Goal: Transaction & Acquisition: Purchase product/service

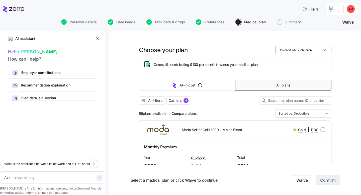
click at [317, 52] on input "Covered: Me + children" at bounding box center [303, 50] width 56 height 8
click at [307, 61] on div "Just me" at bounding box center [303, 62] width 52 height 9
type input "Covered: Just me"
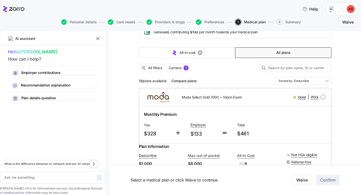
scroll to position [29, 0]
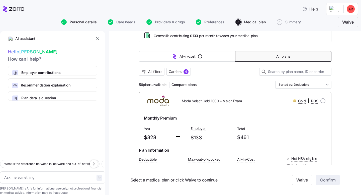
click at [79, 23] on span "Personal details" at bounding box center [83, 22] width 27 height 4
type textarea "x"
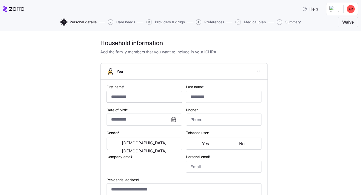
type input "******"
type input "*******"
type input "[PERSON_NAME][EMAIL_ADDRESS][DOMAIN_NAME]"
type input "**********"
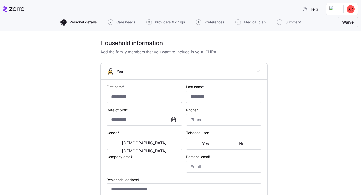
checkbox input "true"
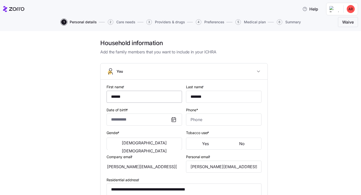
type input "**********"
type input "[PHONE_NUMBER]"
type input "[DEMOGRAPHIC_DATA] citizen"
type input "Single"
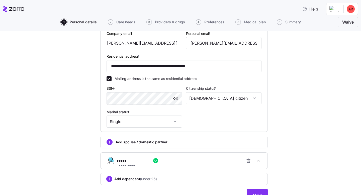
scroll to position [173, 0]
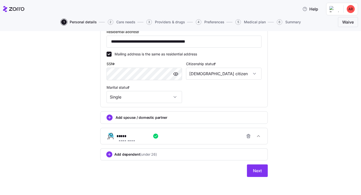
click at [153, 156] on span "(under 26)" at bounding box center [148, 154] width 17 height 5
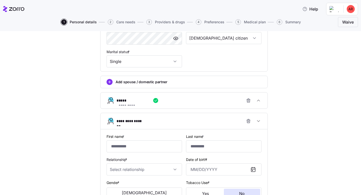
scroll to position [215, 0]
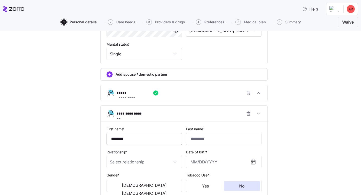
type input "*******"
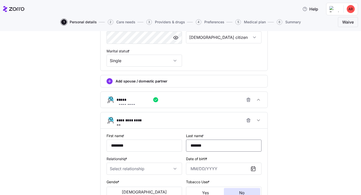
scroll to position [250, 0]
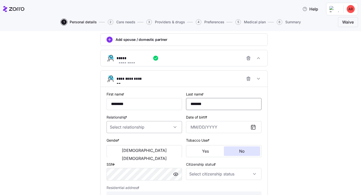
type input "*******"
click at [165, 126] on input "Relationship *" at bounding box center [144, 127] width 75 height 12
click at [151, 143] on div "Child" at bounding box center [144, 143] width 71 height 11
type input "Child"
click at [221, 131] on input "Date of birth *" at bounding box center [223, 127] width 75 height 12
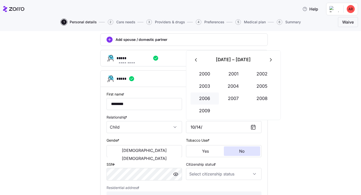
click at [206, 98] on button "2006" at bounding box center [205, 98] width 29 height 12
click at [207, 111] on button "Oct" at bounding box center [205, 111] width 29 height 12
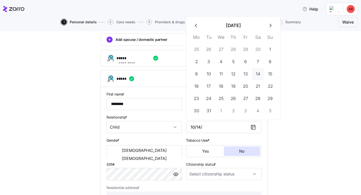
click at [257, 75] on button "14" at bounding box center [258, 74] width 12 height 12
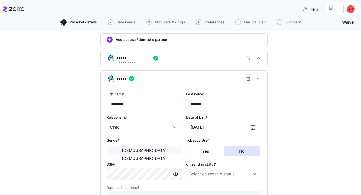
type input "[DATE]"
click at [125, 152] on span "[DEMOGRAPHIC_DATA]" at bounding box center [144, 150] width 45 height 4
click at [240, 153] on span "No" at bounding box center [242, 151] width 6 height 4
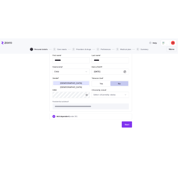
scroll to position [310, 0]
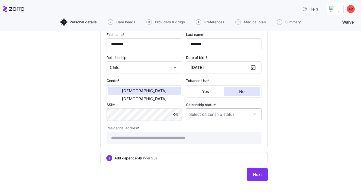
click at [246, 115] on input "Citizenship status *" at bounding box center [223, 114] width 75 height 12
click at [218, 132] on div "[DEMOGRAPHIC_DATA] citizen" at bounding box center [223, 131] width 71 height 11
type input "[DEMOGRAPHIC_DATA] citizen"
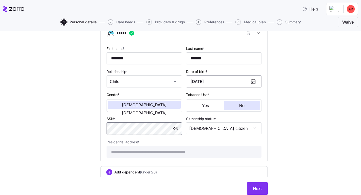
scroll to position [315, 0]
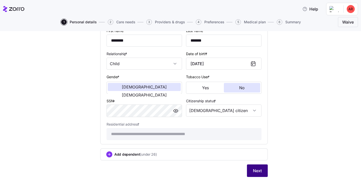
click at [254, 172] on span "Next" at bounding box center [257, 171] width 9 height 6
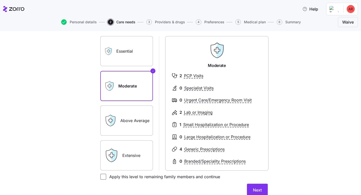
scroll to position [44, 0]
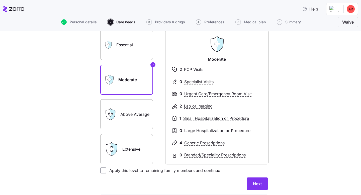
click at [135, 149] on label "Extensive" at bounding box center [126, 149] width 53 height 30
click at [0, 0] on input "Extensive" at bounding box center [0, 0] width 0 height 0
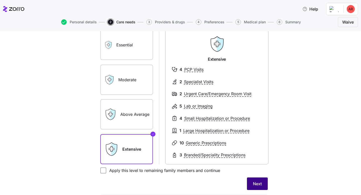
click at [252, 184] on button "Next" at bounding box center [257, 183] width 21 height 13
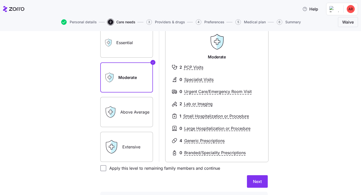
scroll to position [49, 0]
click at [131, 108] on label "Above Average" at bounding box center [126, 112] width 53 height 30
click at [0, 0] on input "Above Average" at bounding box center [0, 0] width 0 height 0
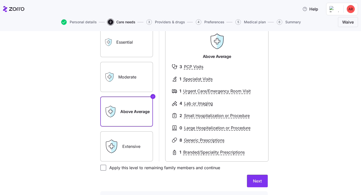
click at [140, 150] on label "Extensive" at bounding box center [126, 146] width 53 height 30
click at [0, 0] on input "Extensive" at bounding box center [0, 0] width 0 height 0
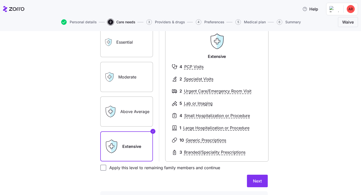
click at [124, 82] on label "Moderate" at bounding box center [126, 77] width 53 height 30
click at [0, 0] on input "Moderate" at bounding box center [0, 0] width 0 height 0
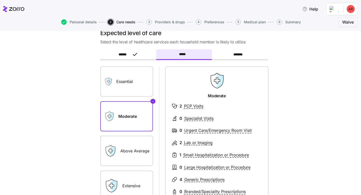
scroll to position [3, 0]
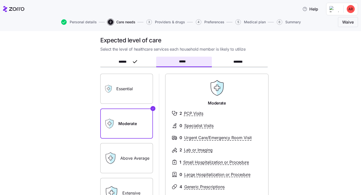
click at [128, 86] on label "Essential" at bounding box center [126, 89] width 53 height 30
click at [0, 0] on input "Essential" at bounding box center [0, 0] width 0 height 0
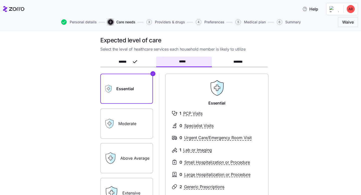
click at [131, 120] on label "Moderate" at bounding box center [126, 124] width 53 height 30
click at [0, 0] on input "Moderate" at bounding box center [0, 0] width 0 height 0
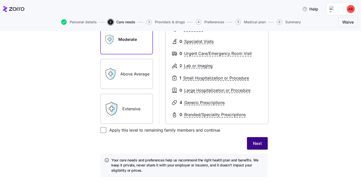
click at [260, 143] on span "Next" at bounding box center [257, 143] width 9 height 6
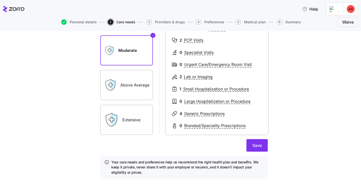
scroll to position [76, 0]
click at [257, 144] on span "Save" at bounding box center [256, 145] width 9 height 6
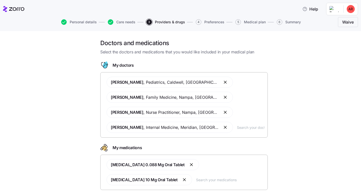
scroll to position [32, 0]
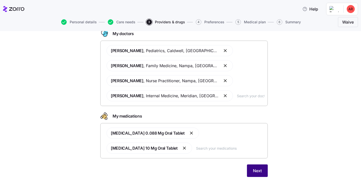
click at [260, 169] on span "Next" at bounding box center [257, 171] width 9 height 6
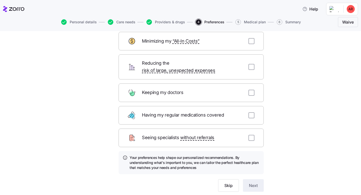
scroll to position [44, 0]
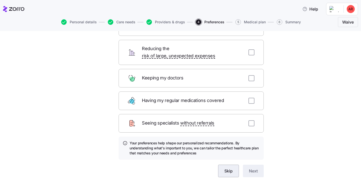
click at [225, 168] on span "Skip" at bounding box center [228, 171] width 8 height 6
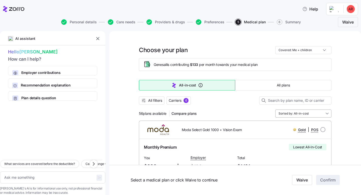
click at [312, 113] on input "Sorted by: All-in-cost" at bounding box center [303, 114] width 56 height 8
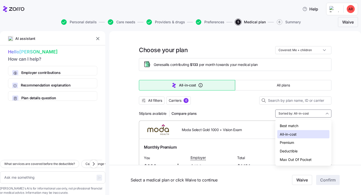
click at [301, 143] on div "Premium" at bounding box center [303, 142] width 52 height 9
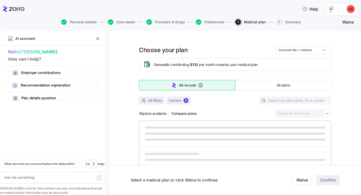
type textarea "x"
type input "Sorted by: Premium"
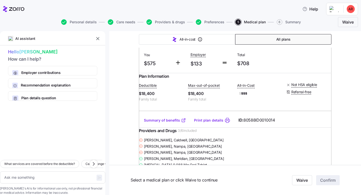
scroll to position [105, 0]
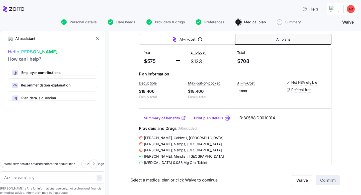
click at [183, 121] on icon at bounding box center [183, 118] width 5 height 5
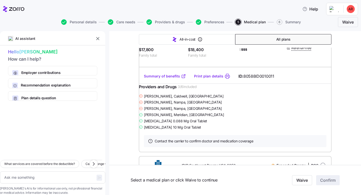
scroll to position [328, 0]
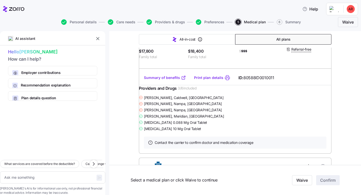
click at [164, 80] on link "Summary of benefits" at bounding box center [165, 77] width 42 height 5
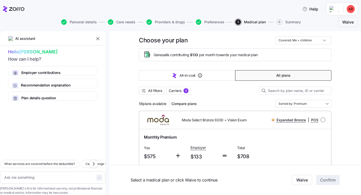
scroll to position [0, 0]
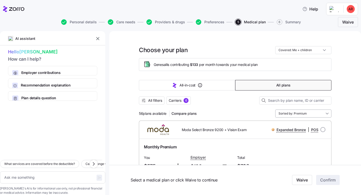
click at [307, 113] on input "Sorted by: Premium" at bounding box center [303, 114] width 56 height 8
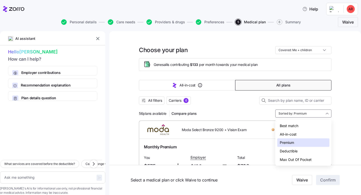
click at [299, 152] on div "Deductible" at bounding box center [303, 151] width 52 height 9
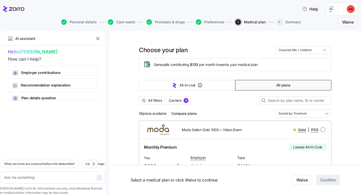
type textarea "x"
type input "Sorted by: Deductible"
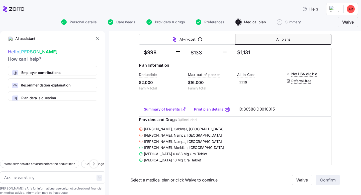
scroll to position [126, 0]
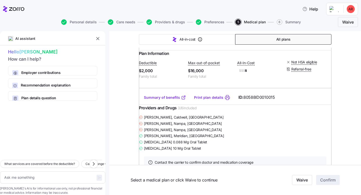
click at [174, 100] on link "Summary of benefits" at bounding box center [165, 97] width 42 height 5
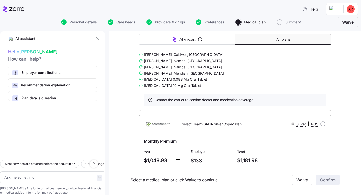
scroll to position [736, 0]
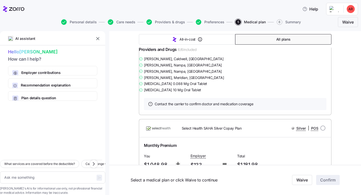
click at [171, 42] on link "Summary of benefits" at bounding box center [165, 39] width 42 height 5
click at [88, 19] on button "Personal details" at bounding box center [79, 22] width 36 height 6
type textarea "x"
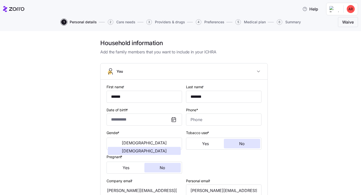
type input "**********"
type input "[PHONE_NUMBER]"
type input "[DEMOGRAPHIC_DATA] citizen"
type input "Single"
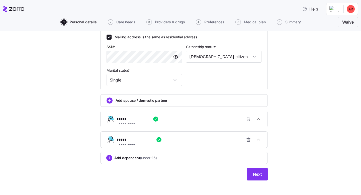
scroll to position [194, 0]
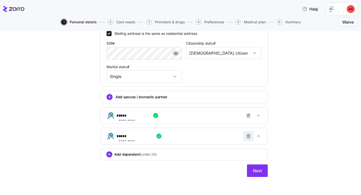
click at [248, 137] on icon "button" at bounding box center [248, 136] width 5 height 5
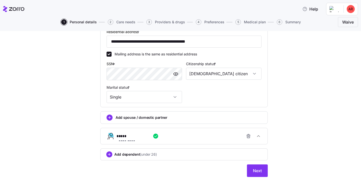
scroll to position [173, 0]
click at [254, 169] on span "Next" at bounding box center [257, 171] width 9 height 6
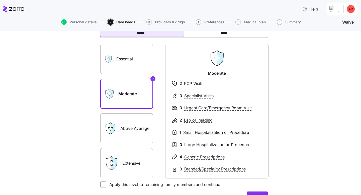
scroll to position [32, 0]
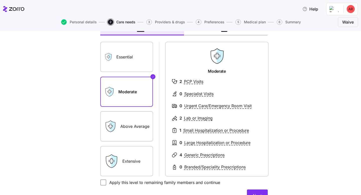
click at [135, 126] on label "Above Average" at bounding box center [126, 126] width 53 height 30
click at [0, 0] on input "Above Average" at bounding box center [0, 0] width 0 height 0
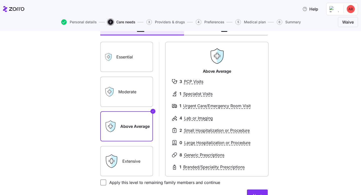
click at [141, 94] on label "Moderate" at bounding box center [126, 92] width 53 height 30
click at [0, 0] on input "Moderate" at bounding box center [0, 0] width 0 height 0
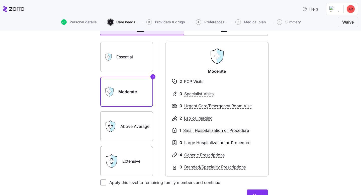
click at [124, 131] on label "Above Average" at bounding box center [126, 126] width 53 height 30
click at [0, 0] on input "Above Average" at bounding box center [0, 0] width 0 height 0
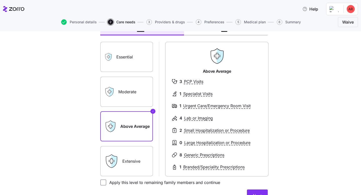
click at [137, 158] on label "Extensive" at bounding box center [126, 161] width 53 height 30
click at [0, 0] on input "Extensive" at bounding box center [0, 0] width 0 height 0
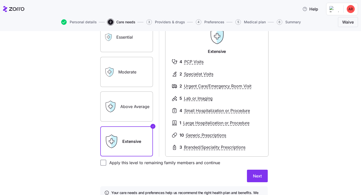
scroll to position [53, 0]
click at [257, 174] on span "Next" at bounding box center [257, 175] width 9 height 6
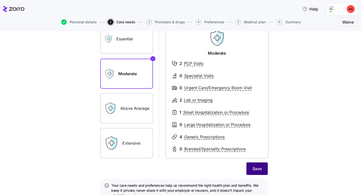
click at [259, 167] on span "Save" at bounding box center [256, 169] width 9 height 6
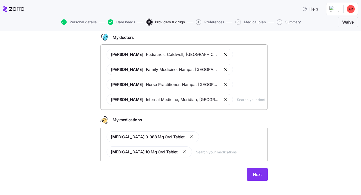
scroll to position [32, 0]
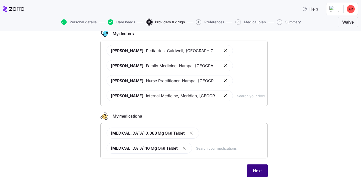
click at [261, 169] on span "Next" at bounding box center [257, 171] width 9 height 6
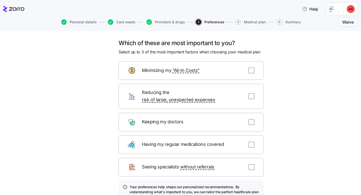
scroll to position [44, 0]
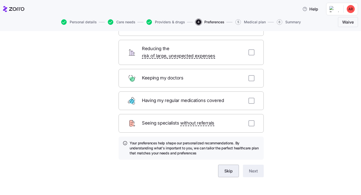
click at [231, 169] on button "Skip" at bounding box center [228, 171] width 21 height 13
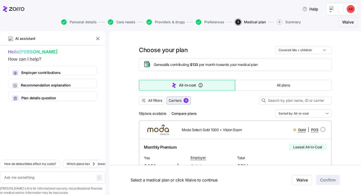
click at [176, 101] on span "Carriers" at bounding box center [175, 100] width 13 height 5
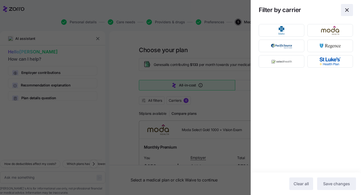
click at [347, 11] on icon "button" at bounding box center [347, 10] width 6 height 6
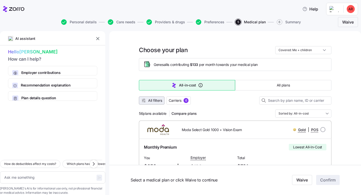
click at [159, 102] on span "All filters" at bounding box center [155, 100] width 14 height 5
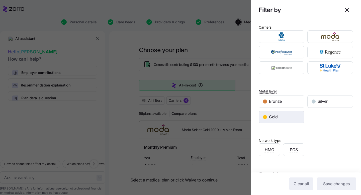
scroll to position [59, 0]
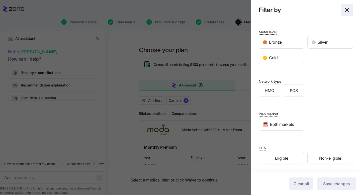
click at [348, 12] on icon "button" at bounding box center [347, 10] width 6 height 6
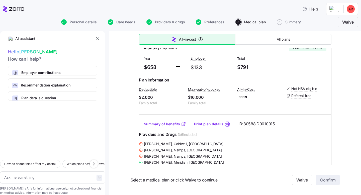
scroll to position [101, 0]
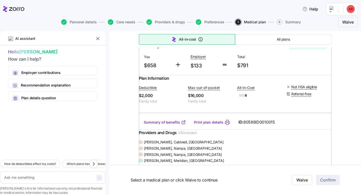
click at [166, 125] on link "Summary of benefits" at bounding box center [165, 122] width 42 height 5
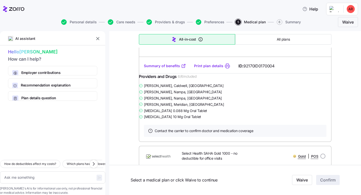
scroll to position [523, 0]
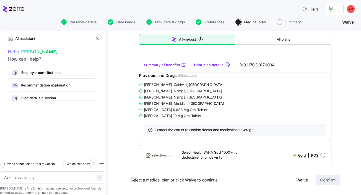
click at [173, 67] on link "Summary of benefits" at bounding box center [165, 64] width 42 height 5
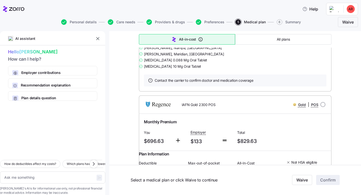
scroll to position [739, 0]
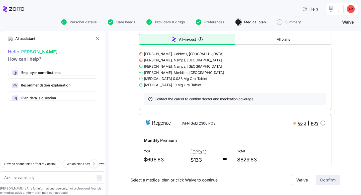
click at [172, 37] on link "Summary of benefits" at bounding box center [165, 34] width 42 height 5
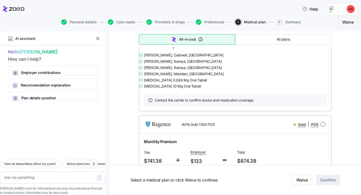
scroll to position [1104, 0]
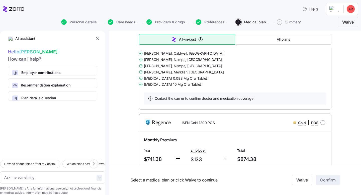
click at [173, 36] on link "Summary of benefits" at bounding box center [165, 33] width 42 height 5
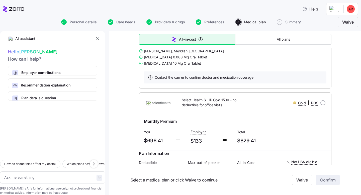
scroll to position [1307, 0]
click at [169, 16] on link "Summary of benefits" at bounding box center [165, 13] width 42 height 5
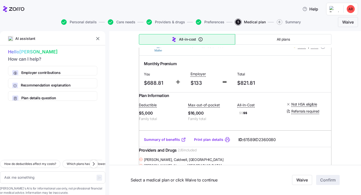
scroll to position [1547, 0]
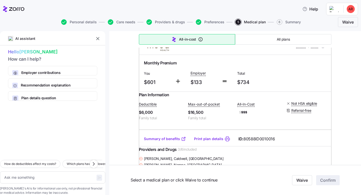
scroll to position [2076, 0]
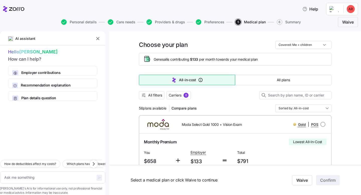
scroll to position [0, 0]
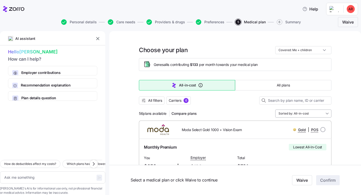
click at [318, 113] on input "Sorted by: All-in-cost" at bounding box center [303, 114] width 56 height 8
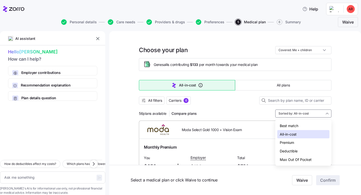
click at [307, 144] on div "Premium" at bounding box center [303, 142] width 52 height 9
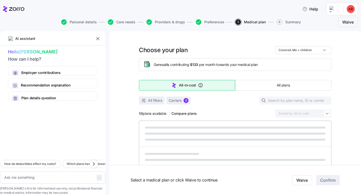
type textarea "x"
type input "Sorted by: Premium"
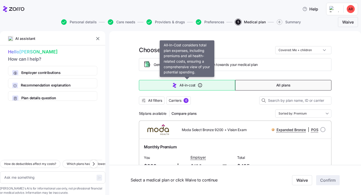
click at [201, 85] on icon "button" at bounding box center [200, 85] width 5 height 5
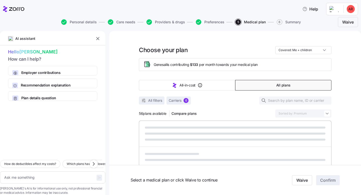
type textarea "x"
type input "Sorted by: All-in-cost"
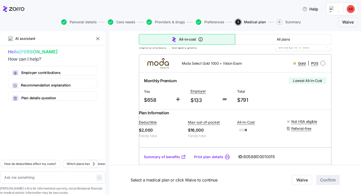
scroll to position [104, 0]
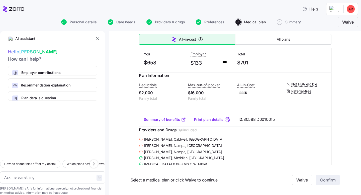
click at [169, 122] on link "Summary of benefits" at bounding box center [165, 119] width 42 height 5
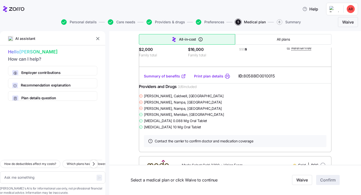
scroll to position [148, 0]
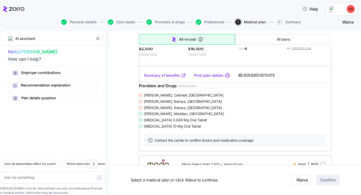
click at [163, 78] on link "Summary of benefits" at bounding box center [165, 75] width 42 height 5
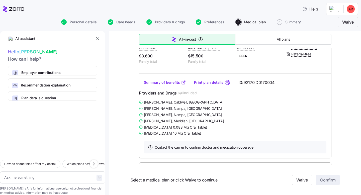
scroll to position [502, 0]
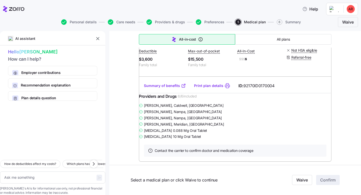
click at [176, 88] on link "Summary of benefits" at bounding box center [165, 85] width 42 height 5
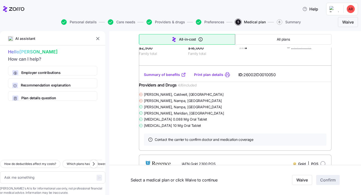
scroll to position [692, 0]
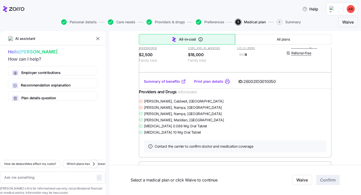
click at [178, 84] on link "Summary of benefits" at bounding box center [165, 81] width 42 height 5
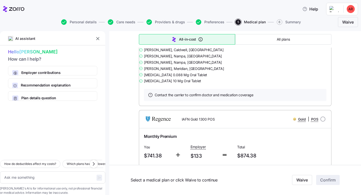
scroll to position [1121, 0]
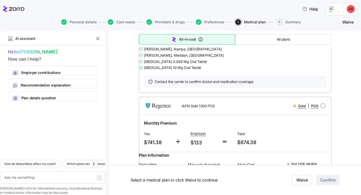
click at [175, 19] on link "Summary of benefits" at bounding box center [165, 16] width 42 height 5
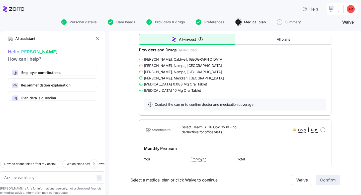
scroll to position [1277, 0]
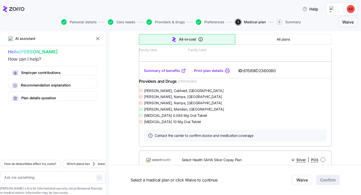
type textarea "x"
